Goal: Find contact information: Find contact information

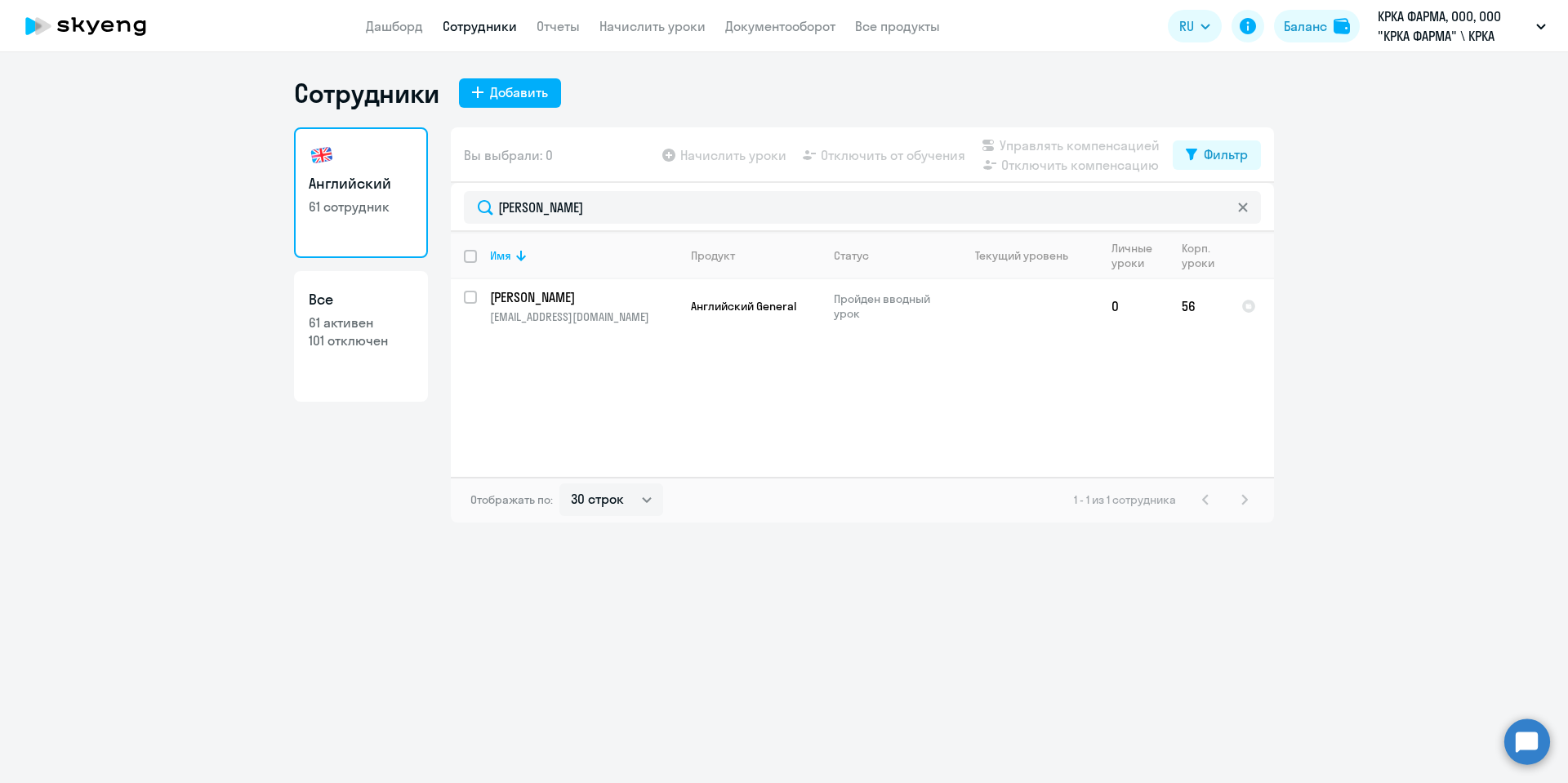
select select "30"
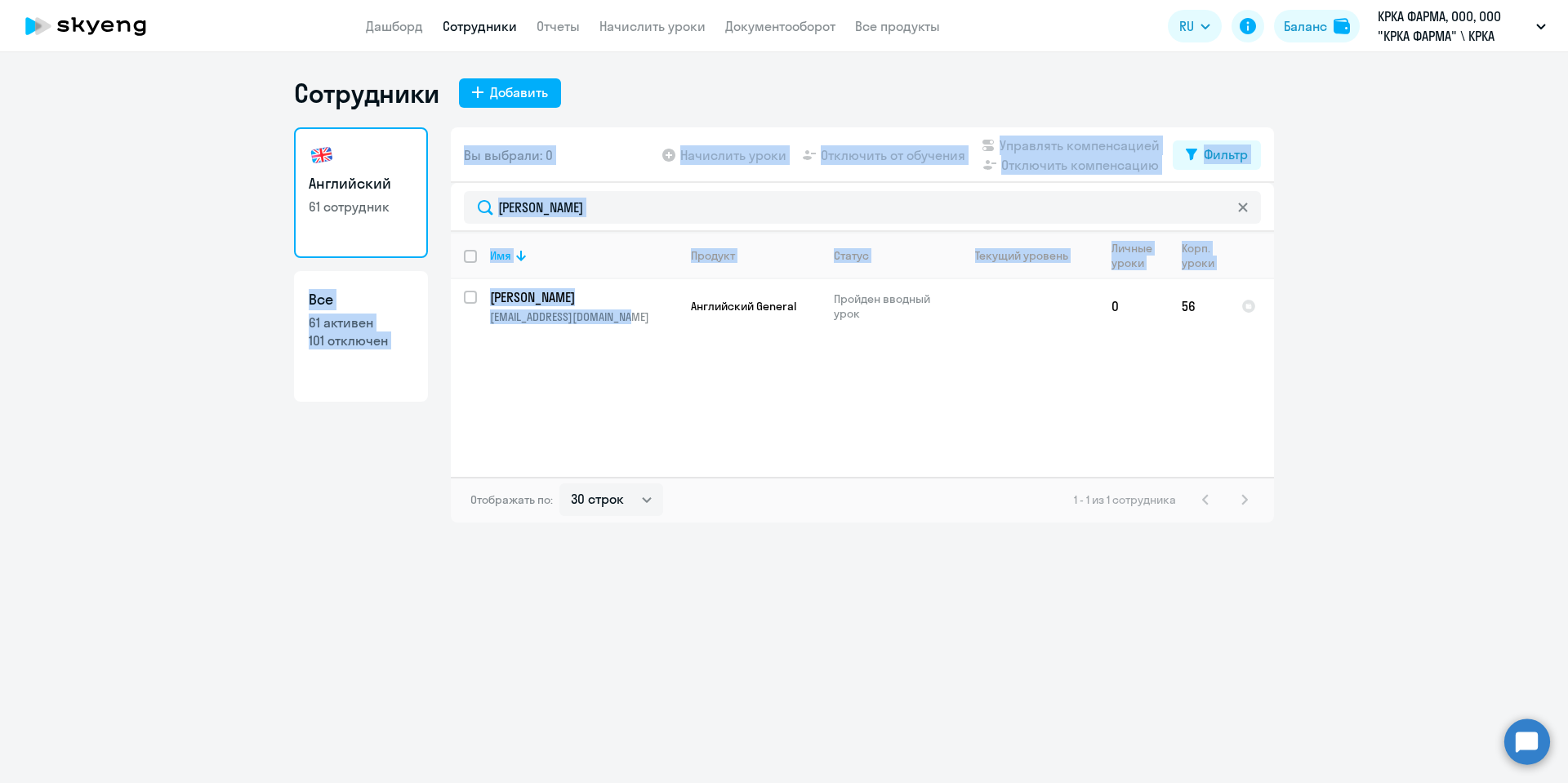
click at [721, 426] on div "Имя Продукт Статус Текущий уровень Личные уроки Корп. уроки [PERSON_NAME] [PERS…" at bounding box center [862, 354] width 823 height 245
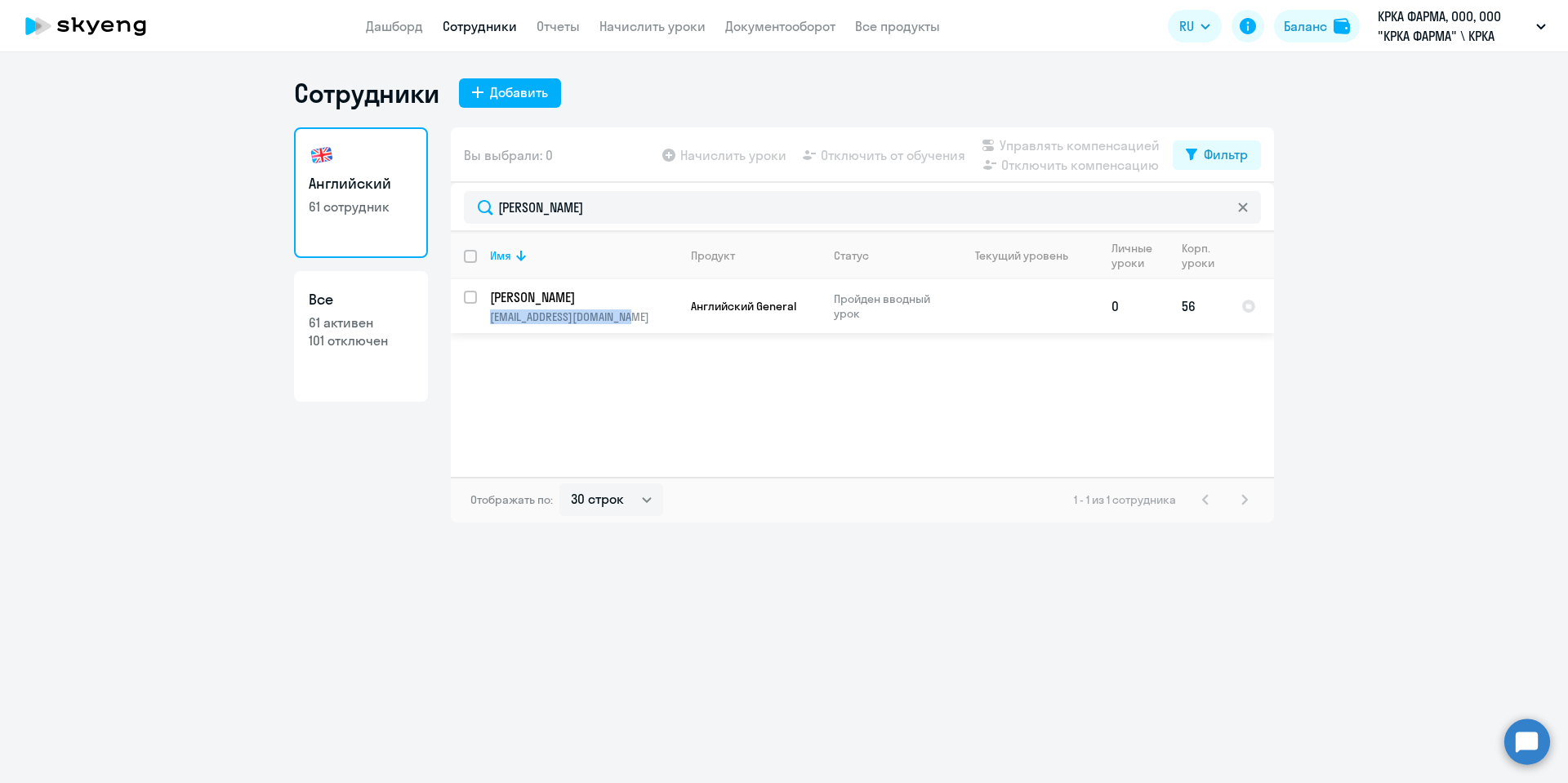
drag, startPoint x: 635, startPoint y: 325, endPoint x: 483, endPoint y: 316, distance: 152.3
click at [483, 316] on td "[PERSON_NAME] [PERSON_NAME][EMAIL_ADDRESS][DOMAIN_NAME]" at bounding box center [577, 306] width 201 height 54
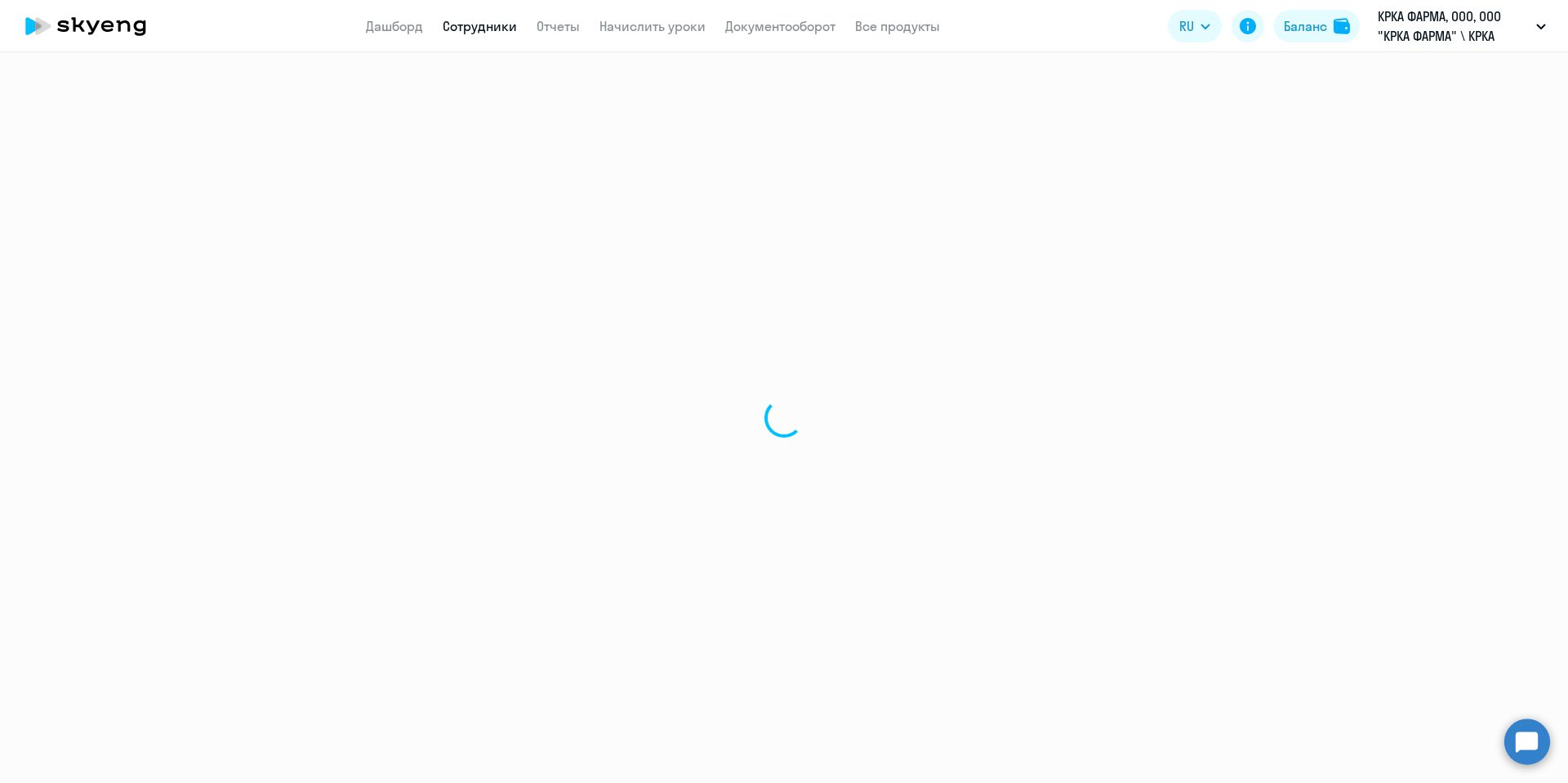
select select "english"
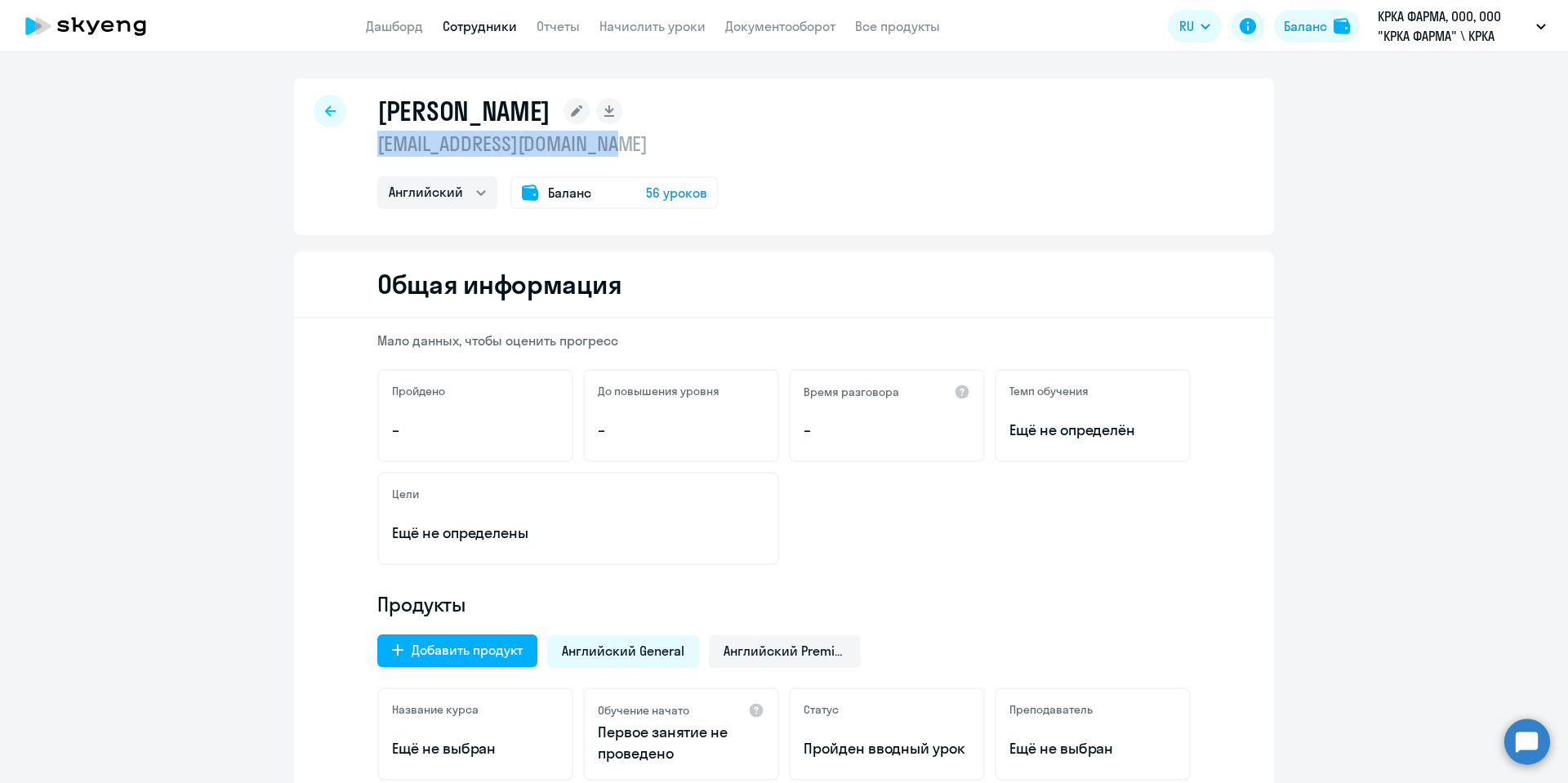
drag, startPoint x: 638, startPoint y: 154, endPoint x: 348, endPoint y: 151, distance: 290.0
click at [348, 151] on div "[PERSON_NAME] [EMAIL_ADDRESS][DOMAIN_NAME] Английский Баланс 56 уроков" at bounding box center [784, 157] width 980 height 157
copy p "[EMAIL_ADDRESS][DOMAIN_NAME]"
click at [347, 151] on div "[PERSON_NAME] [EMAIL_ADDRESS][DOMAIN_NAME] Английский Баланс 56 уроков" at bounding box center [784, 157] width 980 height 157
click at [325, 109] on icon at bounding box center [330, 111] width 11 height 12
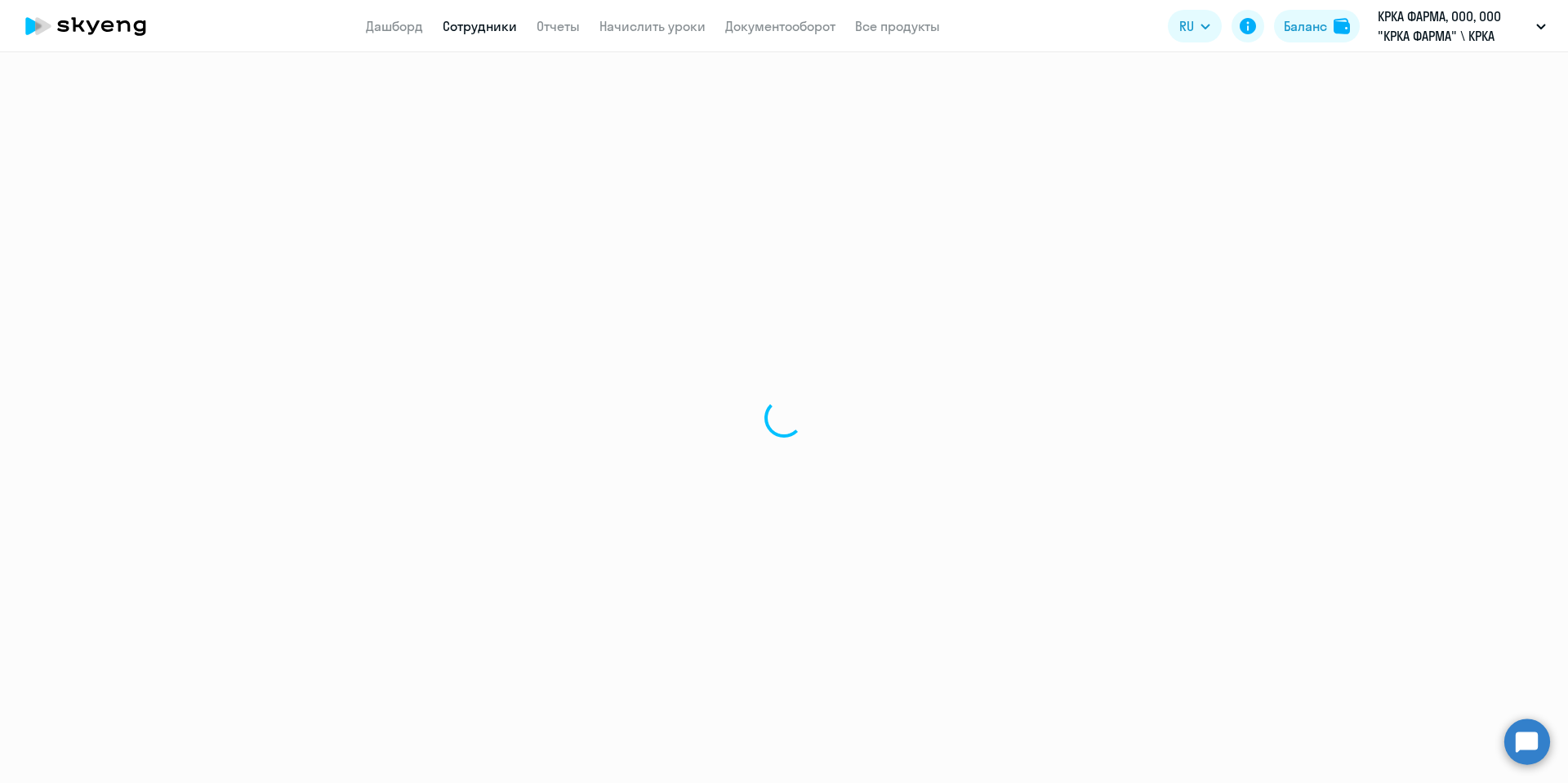
select select "30"
